Goal: Answer question/provide support: Answer question/provide support

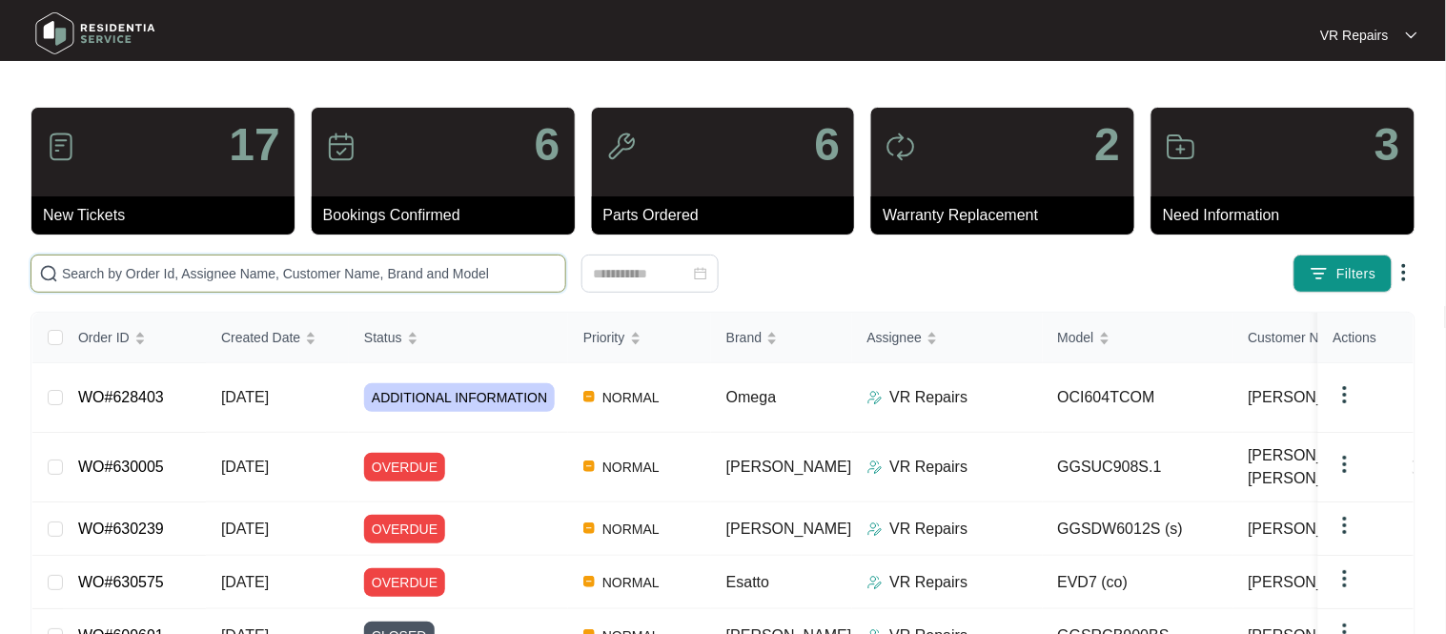
click at [298, 264] on input "text" at bounding box center [310, 273] width 496 height 21
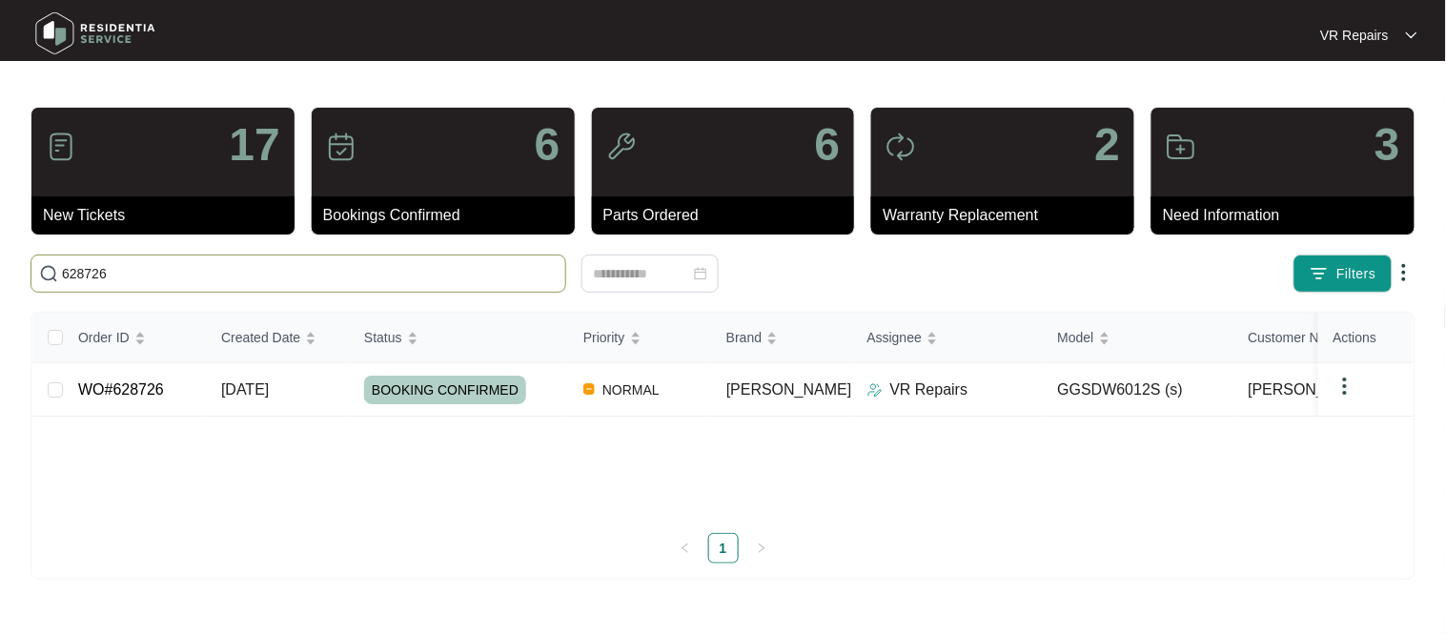
type input "628726"
click at [159, 388] on link "WO#628726" at bounding box center [121, 389] width 86 height 16
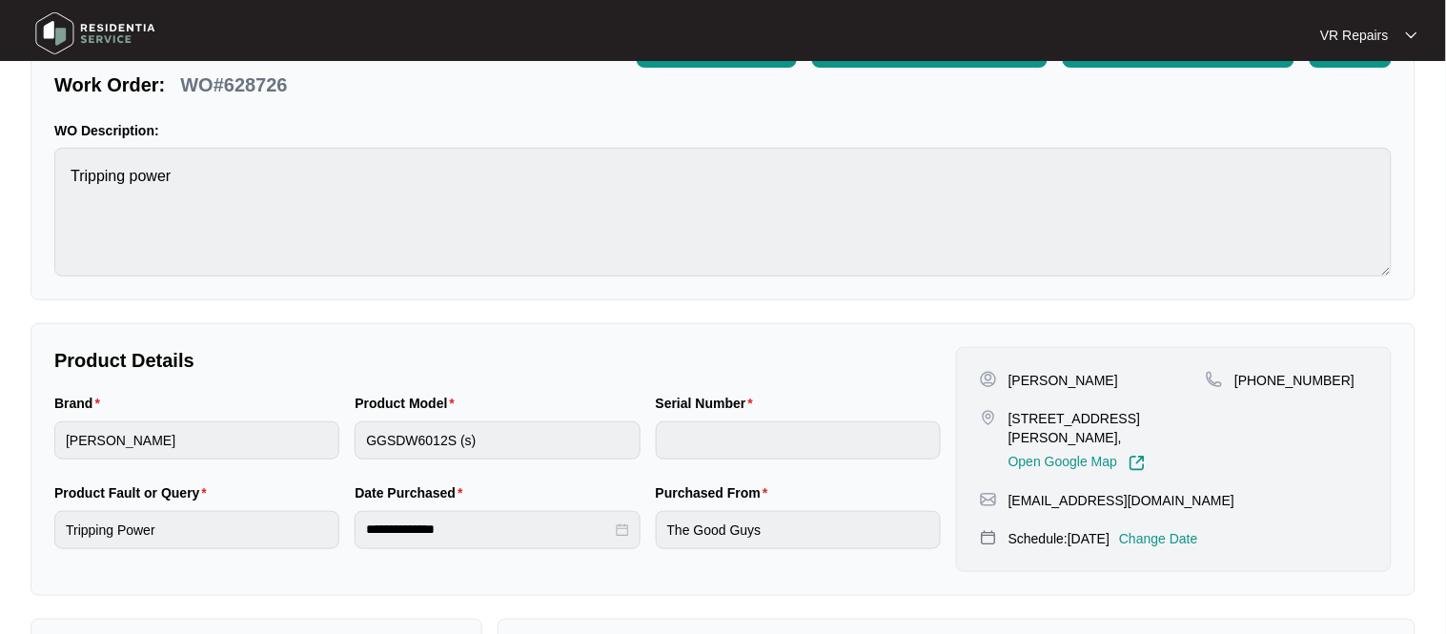
scroll to position [134, 0]
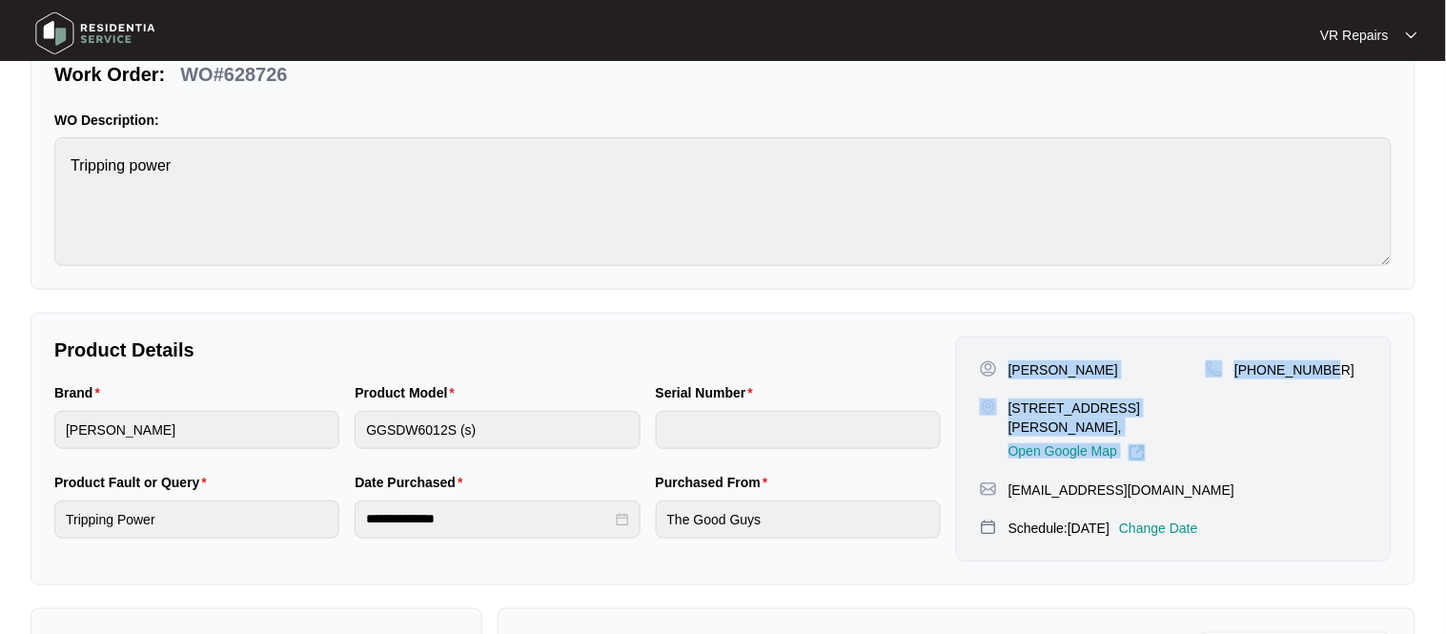
copy div "[PERSON_NAME] [STREET_ADDRESS][PERSON_NAME], Open Google Map [PHONE_NUMBER]"
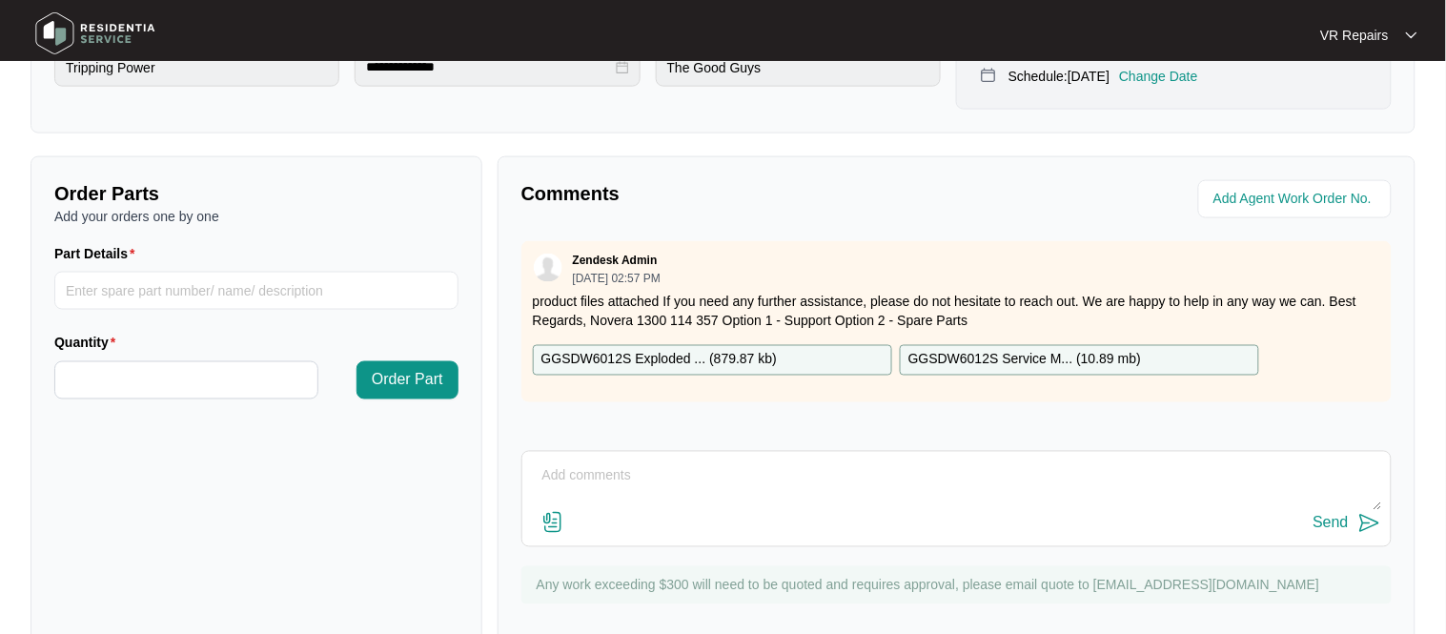
scroll to position [591, 0]
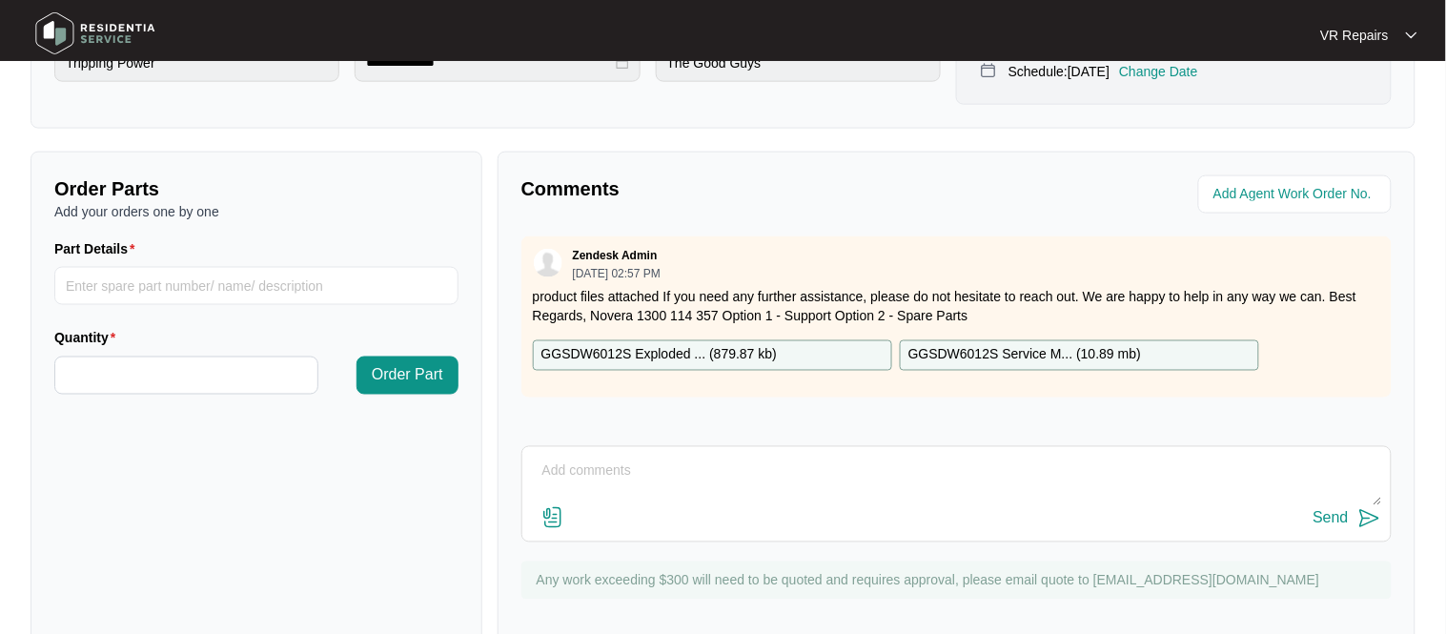
click at [606, 465] on textarea at bounding box center [956, 482] width 849 height 50
paste textarea "Investigated the dishwasher and found that water entered the base which may hav…"
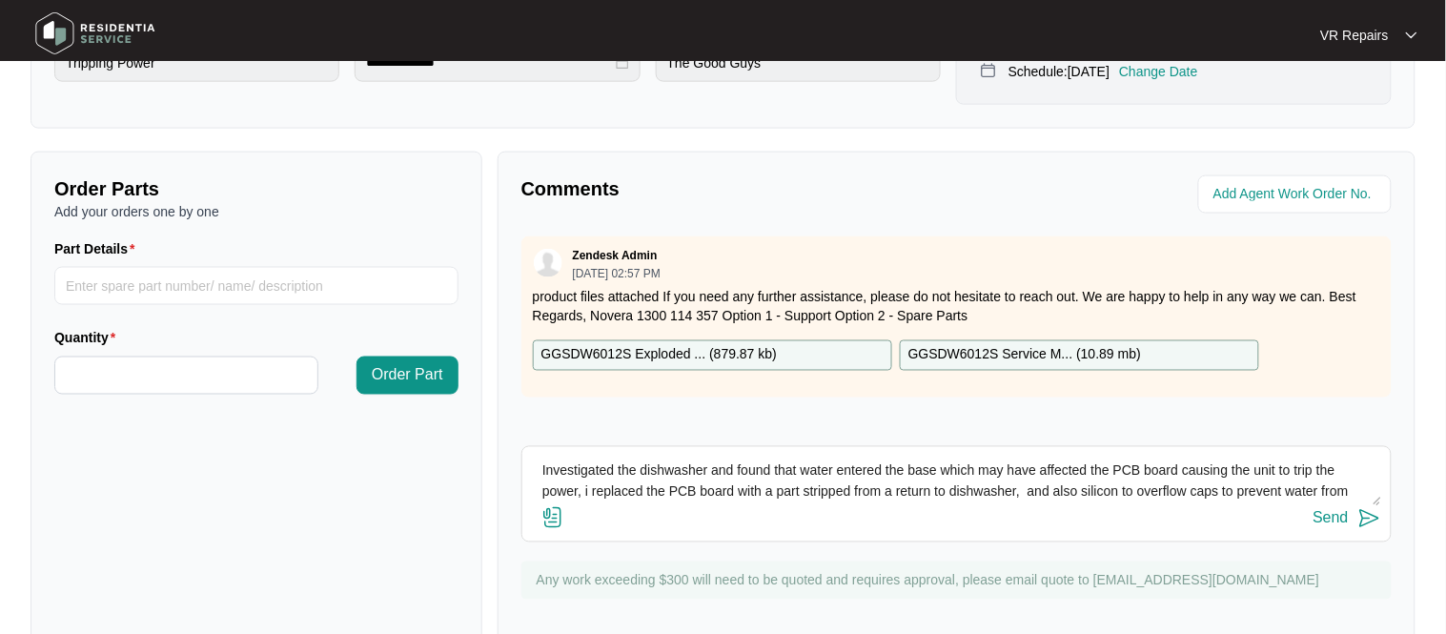
scroll to position [14, 0]
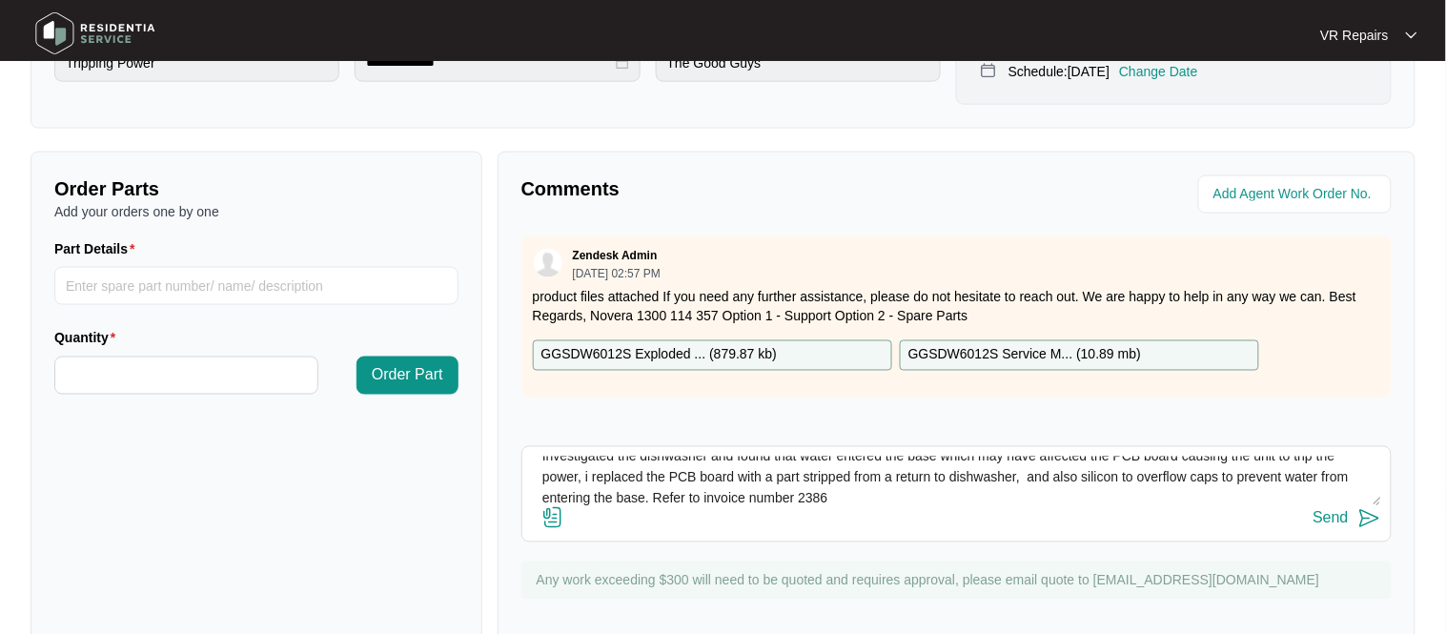
type textarea "Investigated the dishwasher and found that water entered the base which may hav…"
click at [1347, 517] on div "Send" at bounding box center [1330, 518] width 35 height 17
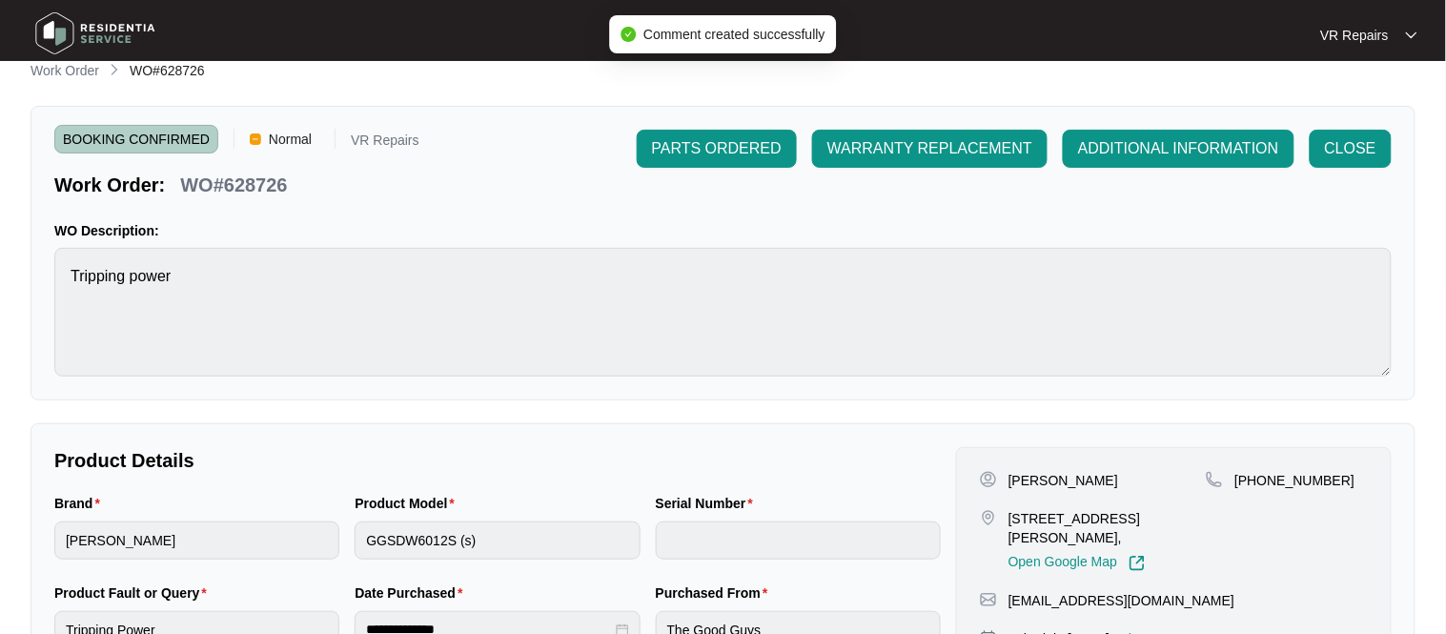
scroll to position [0, 0]
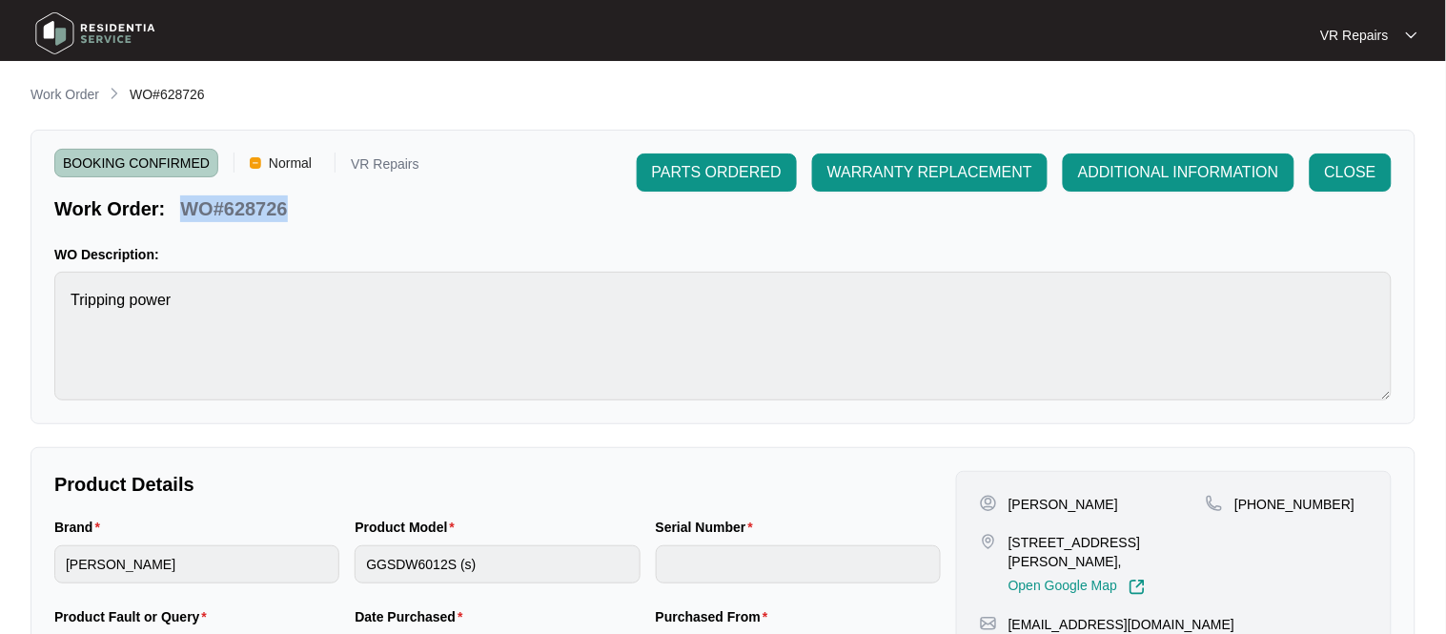
copy p "WO#628726"
click at [1356, 173] on span "CLOSE" at bounding box center [1350, 172] width 51 height 23
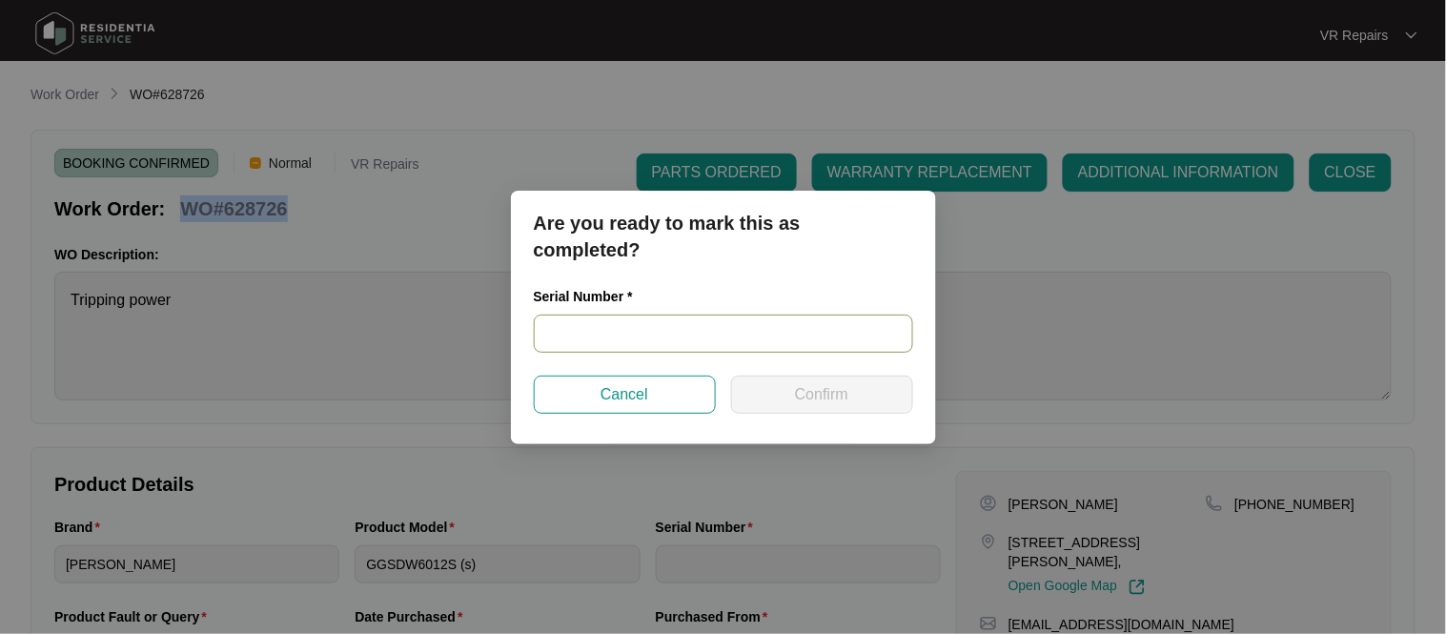
click at [644, 330] on input "text" at bounding box center [723, 334] width 379 height 38
paste input "24014698040200056"
type input "24014698040200056"
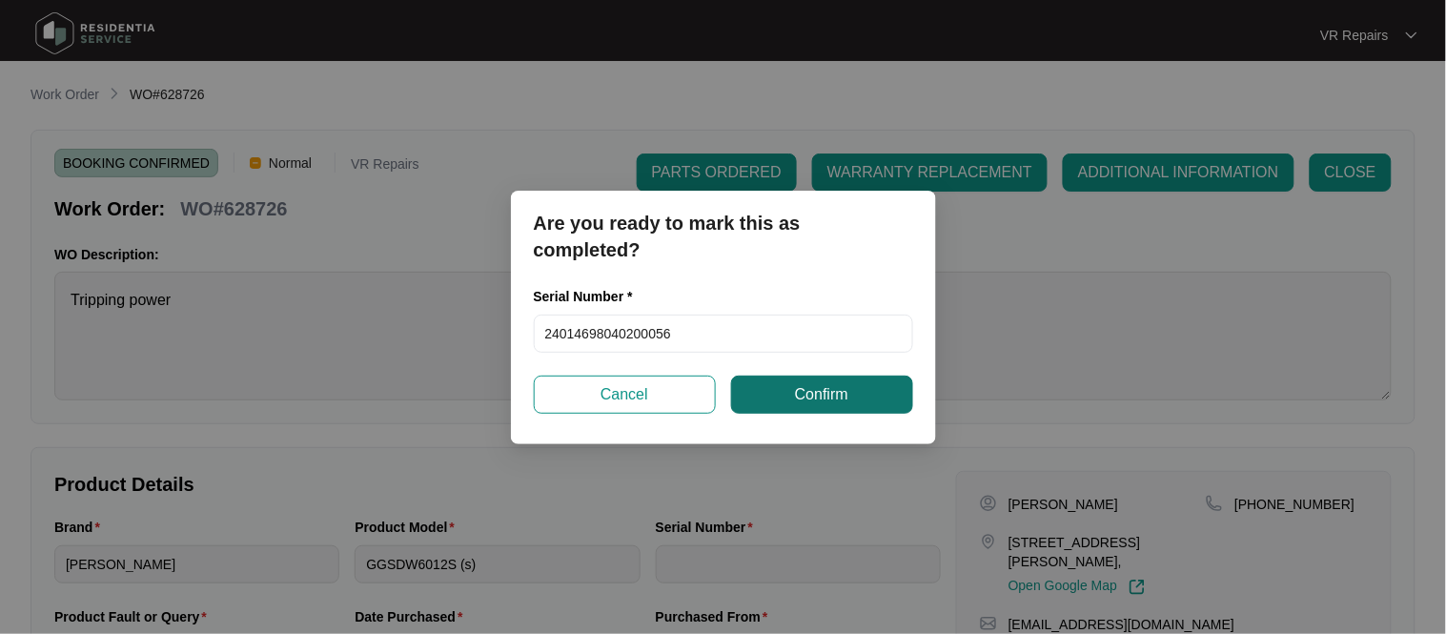
click at [842, 385] on span "Confirm" at bounding box center [821, 394] width 53 height 23
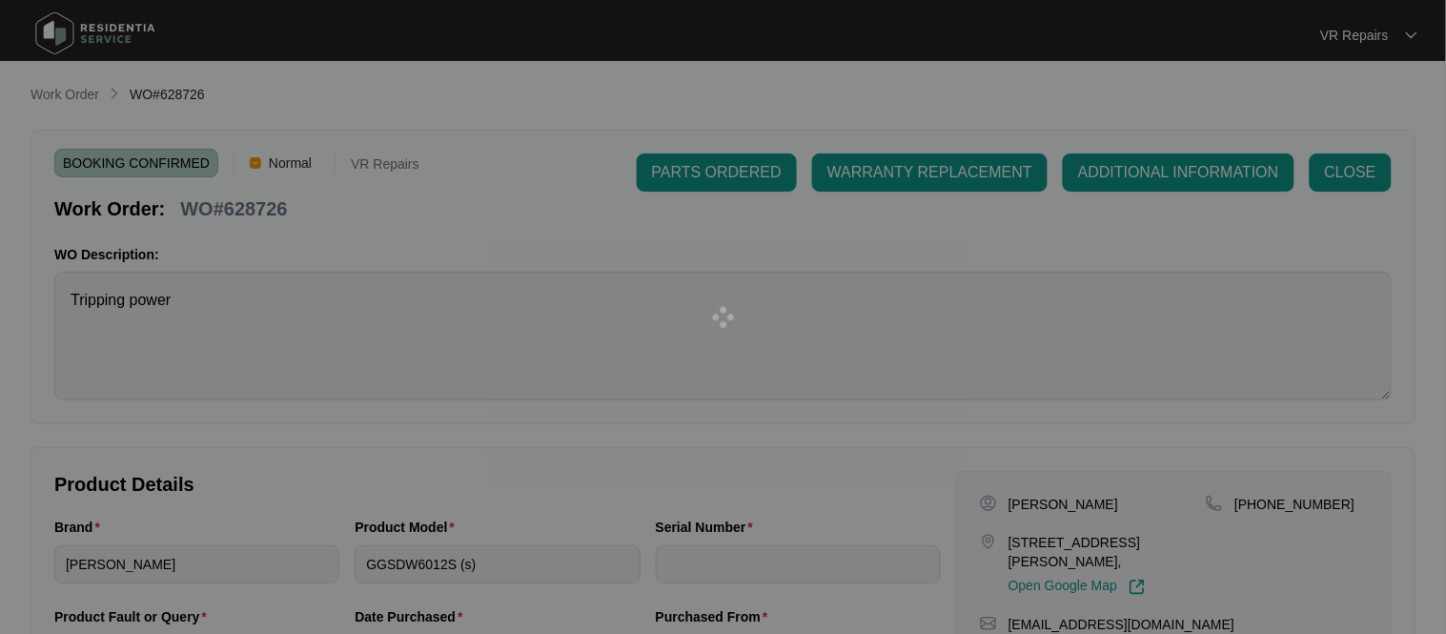
type input "24014698040200056"
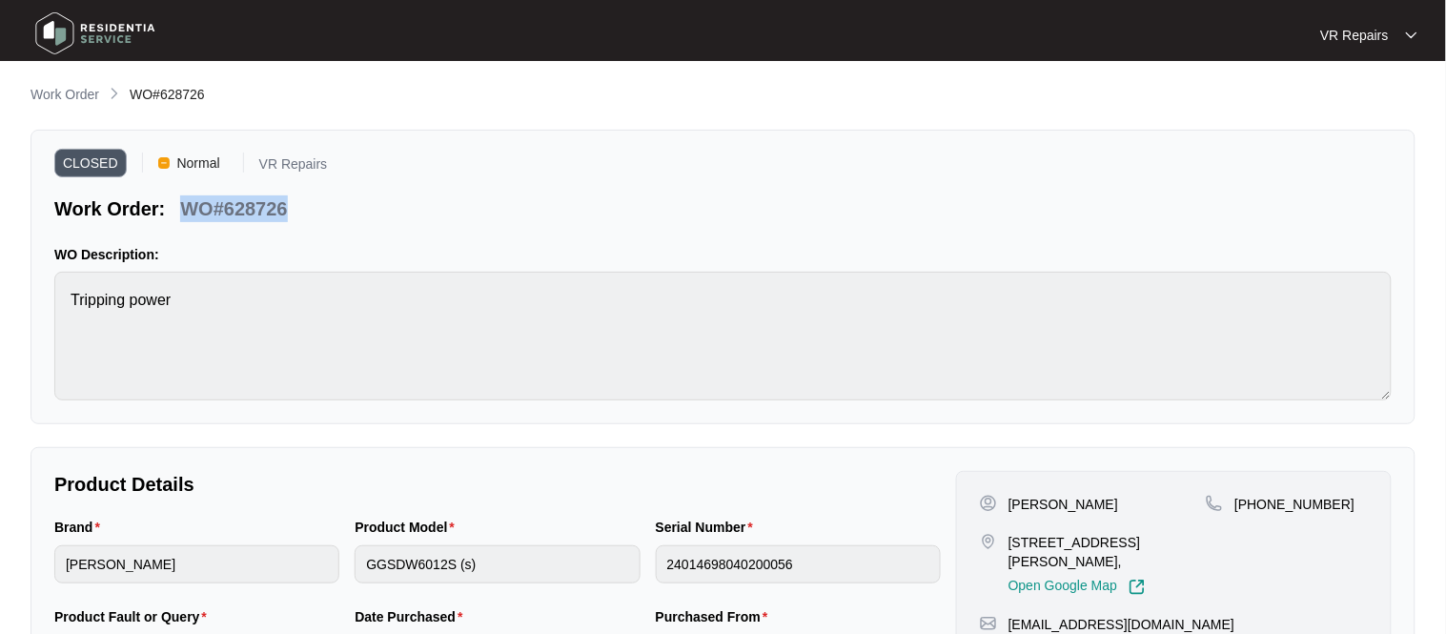
copy p "WO#628726"
click at [70, 90] on p "Work Order" at bounding box center [64, 94] width 69 height 19
